Goal: Information Seeking & Learning: Learn about a topic

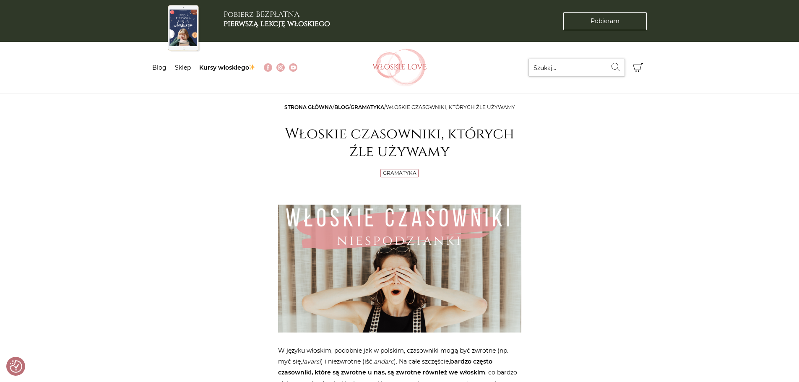
click at [546, 70] on input "Szukaj..." at bounding box center [577, 68] width 96 height 18
type input "stare"
click at [607, 59] on button "Wyszukaj" at bounding box center [616, 67] width 18 height 17
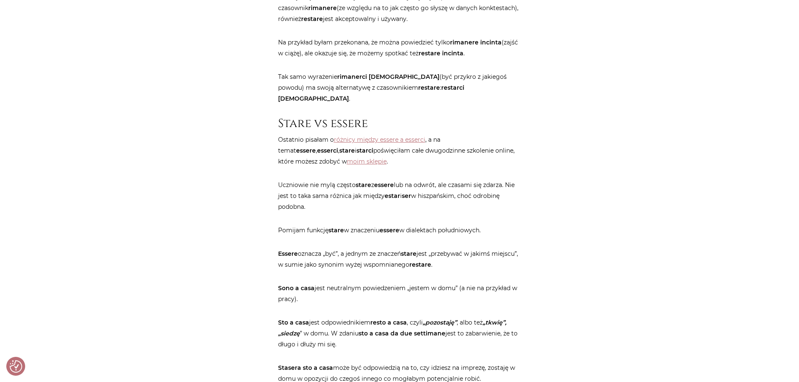
scroll to position [1888, 0]
